Goal: Information Seeking & Learning: Check status

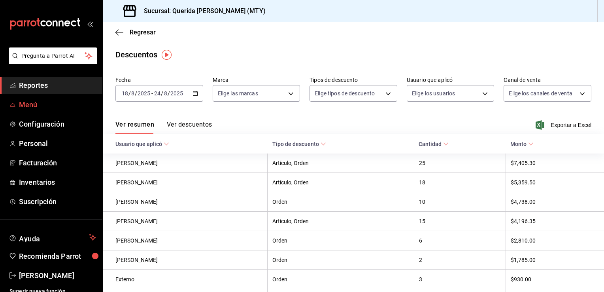
click at [51, 100] on span "Menú" at bounding box center [57, 104] width 77 height 11
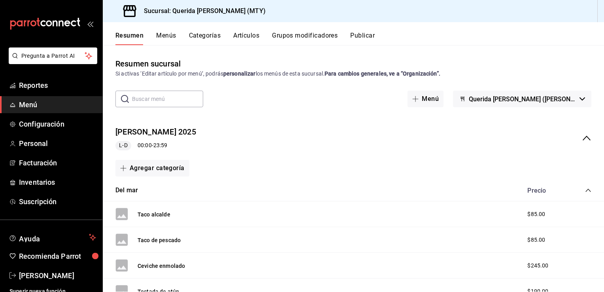
click at [582, 138] on icon "collapse-menu-row" at bounding box center [586, 137] width 9 height 9
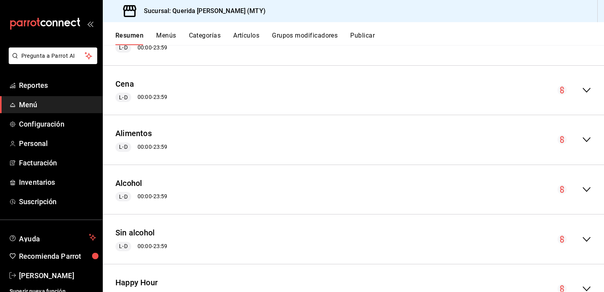
scroll to position [98, 0]
click at [582, 236] on icon "collapse-menu-row" at bounding box center [586, 239] width 9 height 9
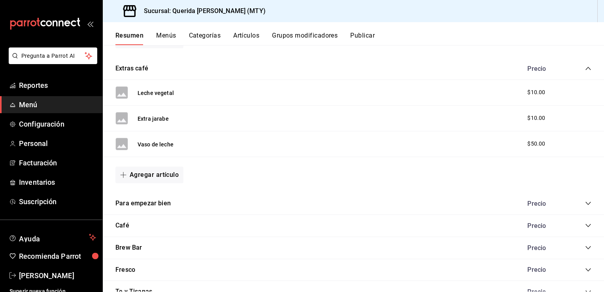
scroll to position [543, 0]
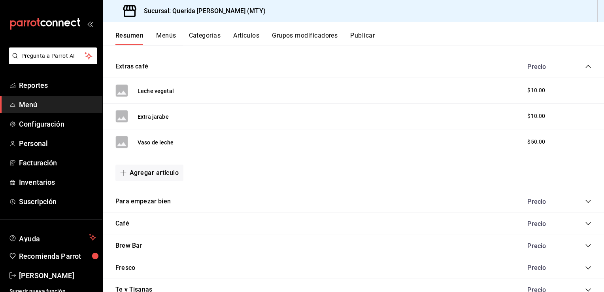
click at [586, 200] on icon "collapse-category-row" at bounding box center [588, 201] width 5 height 3
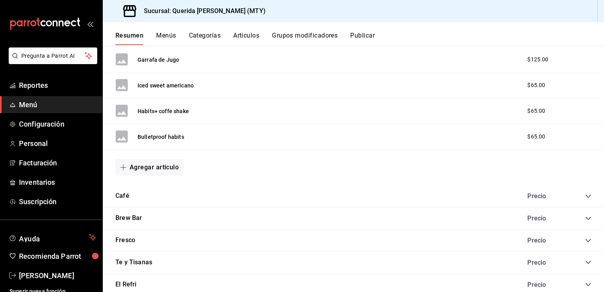
scroll to position [843, 0]
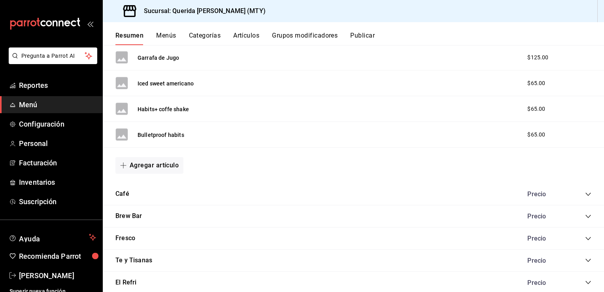
click at [586, 215] on icon "collapse-category-row" at bounding box center [588, 216] width 5 height 3
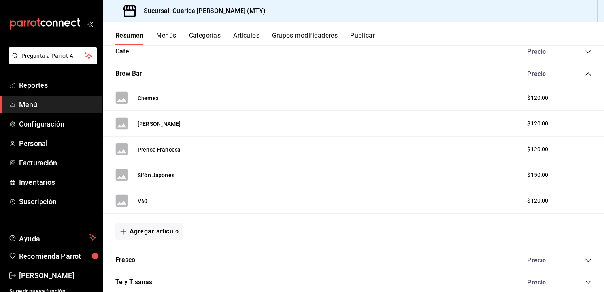
scroll to position [1084, 0]
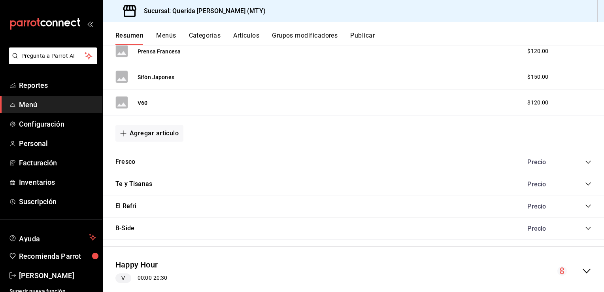
click at [585, 227] on icon "collapse-category-row" at bounding box center [588, 228] width 6 height 6
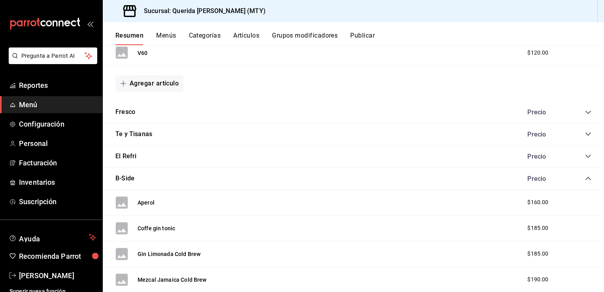
scroll to position [1133, 0]
click at [30, 89] on span "Reportes" at bounding box center [57, 85] width 77 height 11
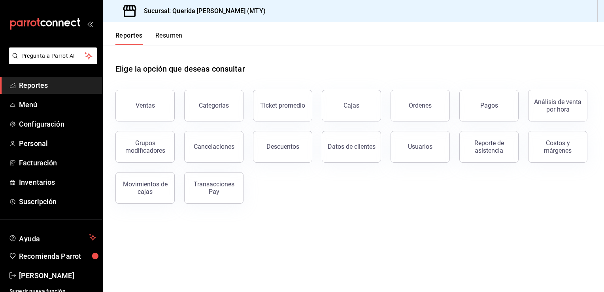
click at [169, 36] on button "Resumen" at bounding box center [168, 38] width 27 height 13
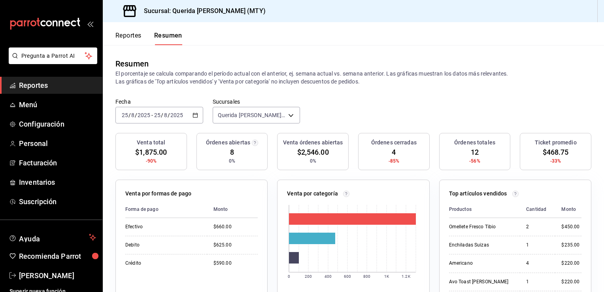
click at [193, 115] on \(Stroke\) "button" at bounding box center [195, 115] width 5 height 4
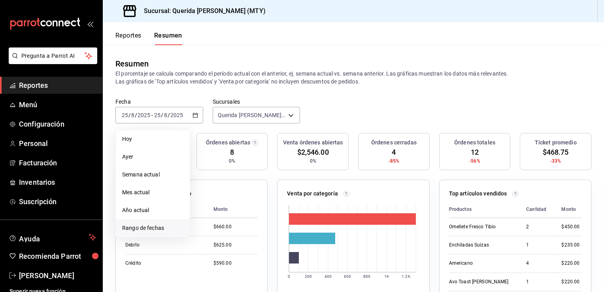
click at [142, 226] on span "Rango de fechas" at bounding box center [152, 228] width 61 height 8
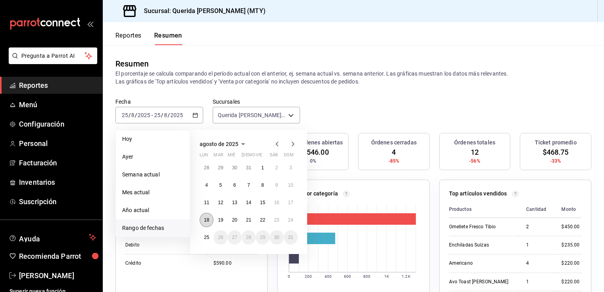
click at [202, 218] on button "18" at bounding box center [207, 220] width 14 height 14
click at [289, 218] on abbr "24" at bounding box center [290, 220] width 5 height 6
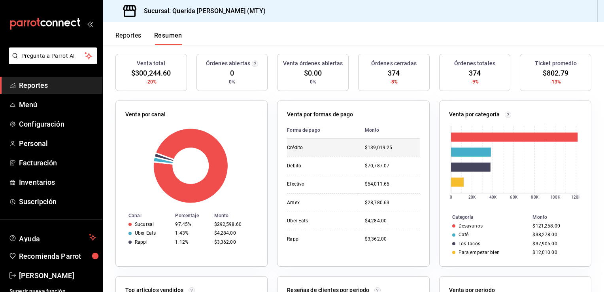
scroll to position [242, 0]
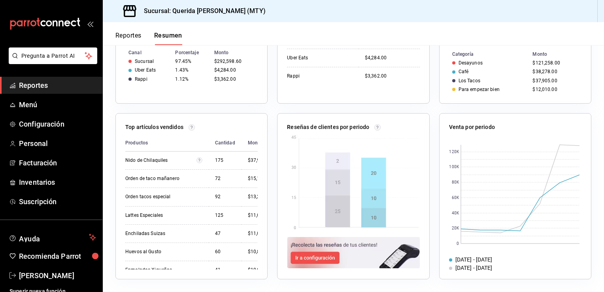
click at [44, 87] on span "Reportes" at bounding box center [57, 85] width 77 height 11
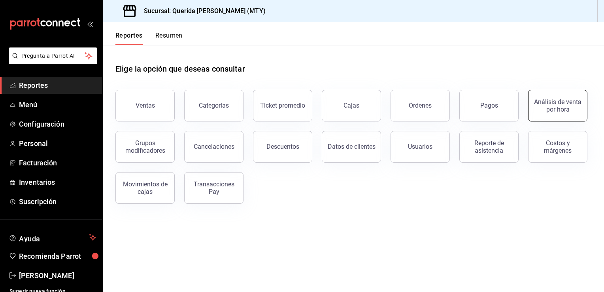
click at [536, 105] on div "Análisis de venta por hora" at bounding box center [558, 105] width 49 height 15
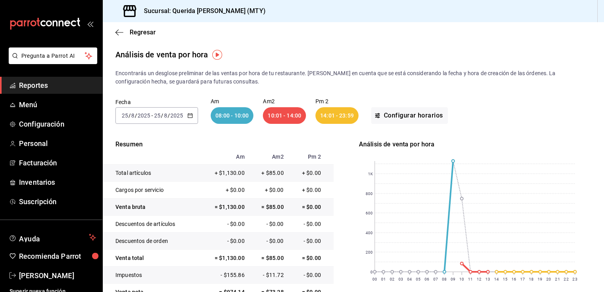
click at [189, 116] on icon "button" at bounding box center [190, 116] width 6 height 6
click at [148, 233] on li "Rango de fechas" at bounding box center [153, 229] width 74 height 18
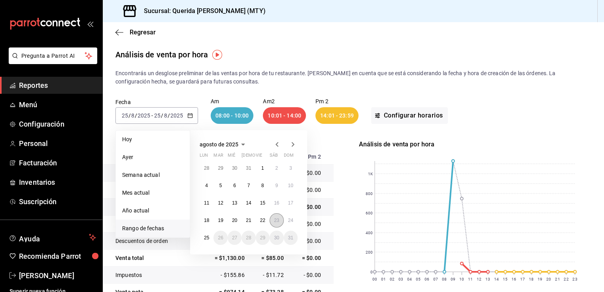
click at [275, 221] on abbr "23" at bounding box center [276, 221] width 5 height 6
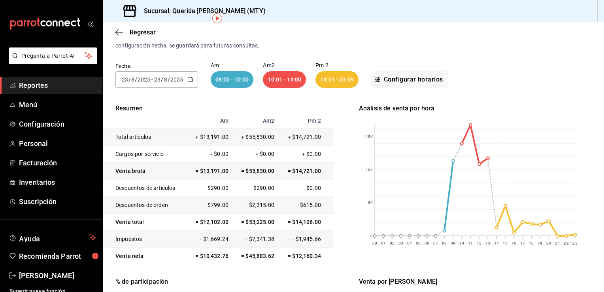
scroll to position [36, 0]
click at [187, 79] on icon "button" at bounding box center [190, 79] width 6 height 6
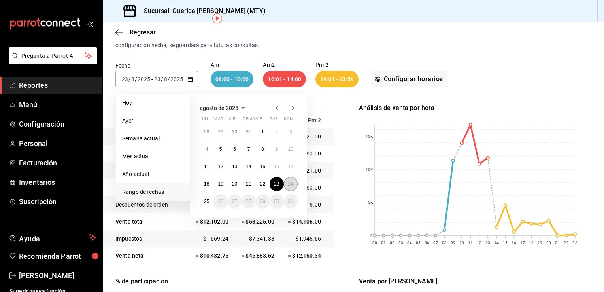
click at [290, 186] on button "24" at bounding box center [291, 184] width 14 height 14
